Goal: Find specific page/section: Find specific page/section

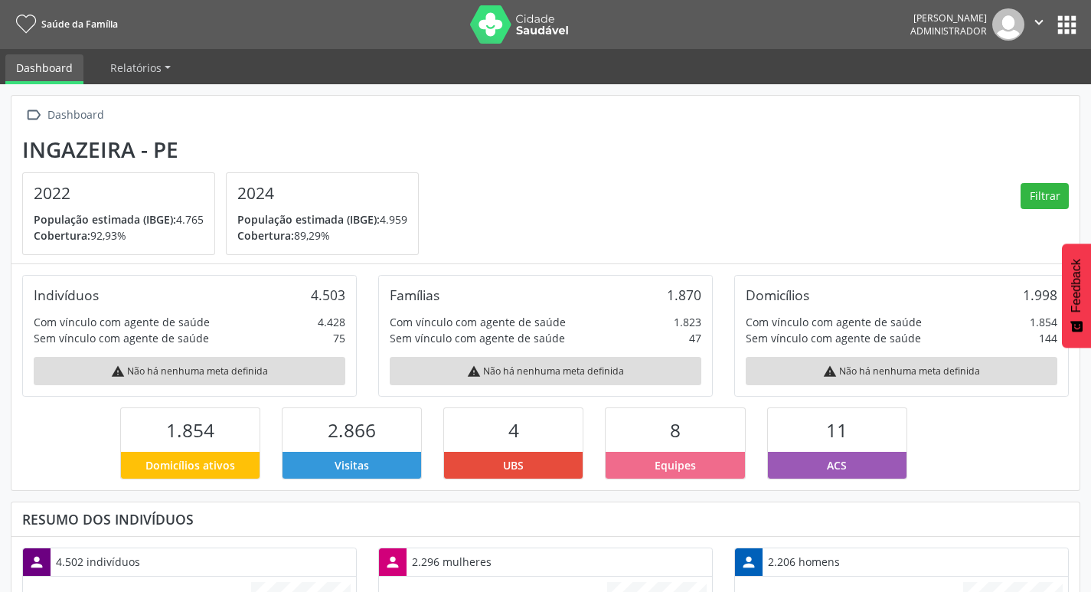
scroll to position [254, 356]
click at [1065, 30] on button "apps" at bounding box center [1067, 24] width 27 height 27
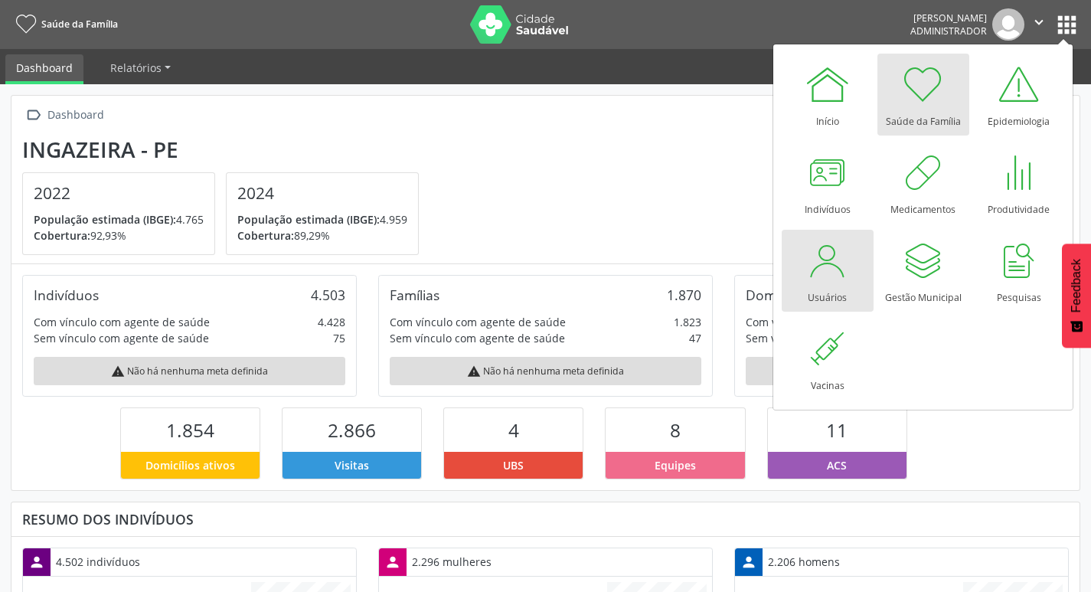
click at [828, 256] on div at bounding box center [828, 260] width 46 height 46
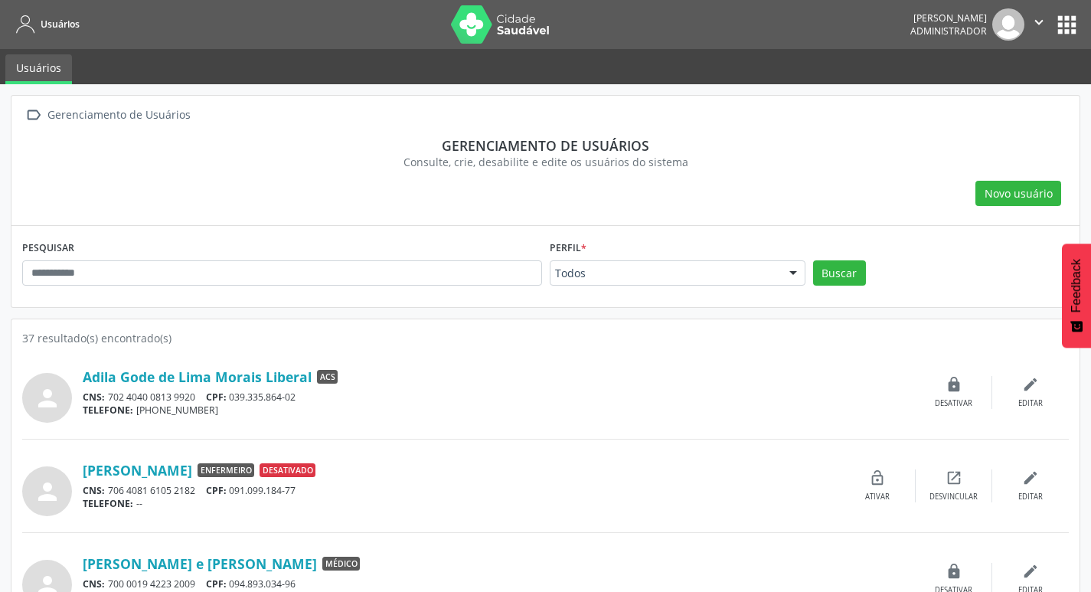
click at [458, 287] on div "PESQUISAR" at bounding box center [282, 267] width 528 height 60
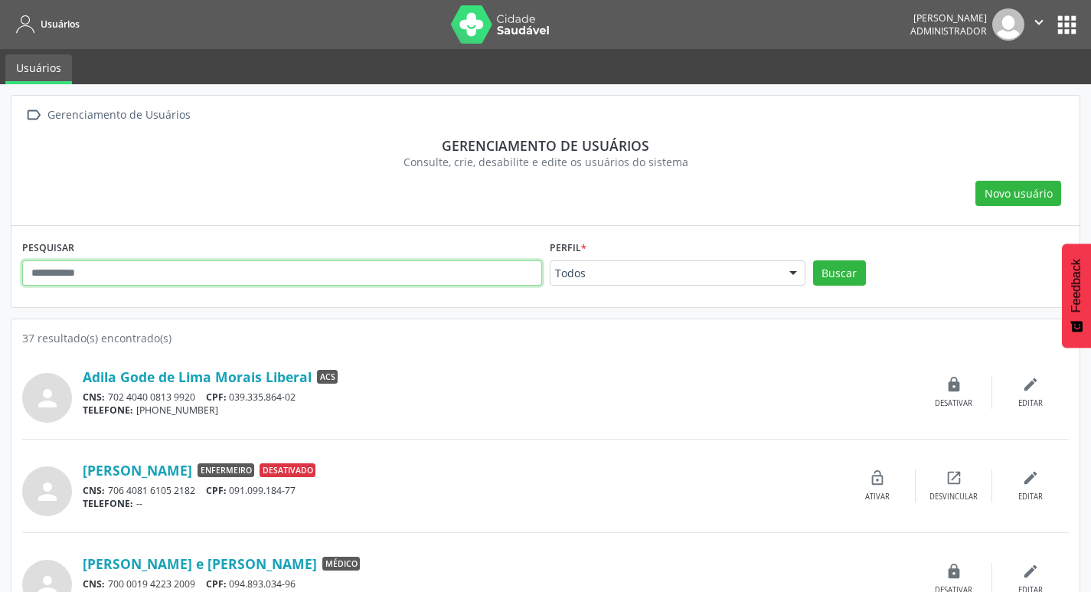
click at [470, 273] on input "text" at bounding box center [282, 273] width 520 height 26
type input "*****"
click at [813, 260] on button "Buscar" at bounding box center [839, 273] width 53 height 26
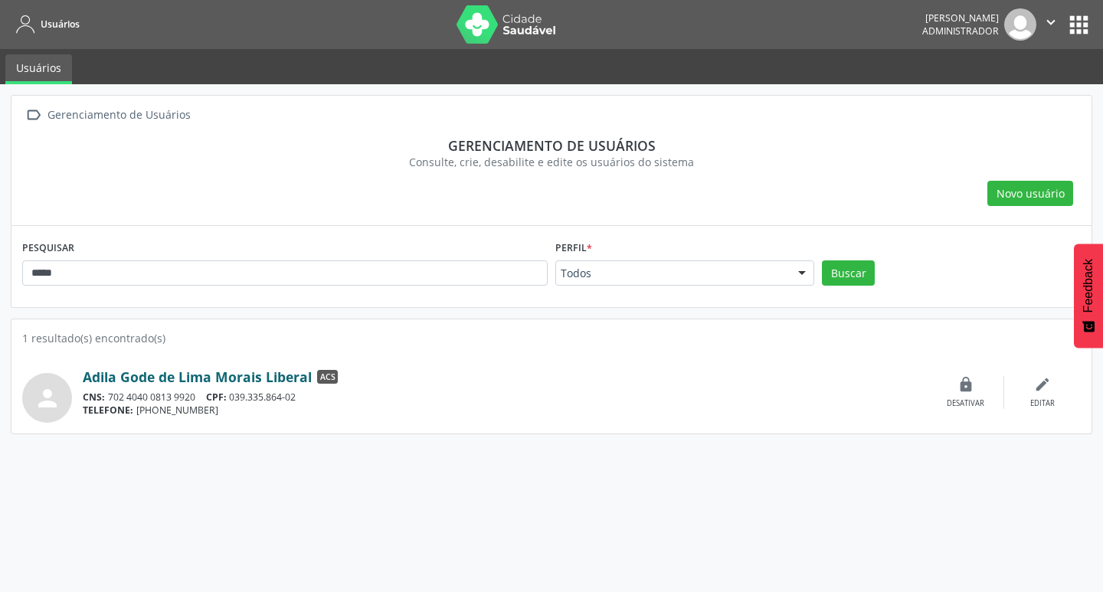
click at [247, 380] on link "Adila Gode de Lima Morais Liberal" at bounding box center [197, 376] width 229 height 17
